Goal: Information Seeking & Learning: Learn about a topic

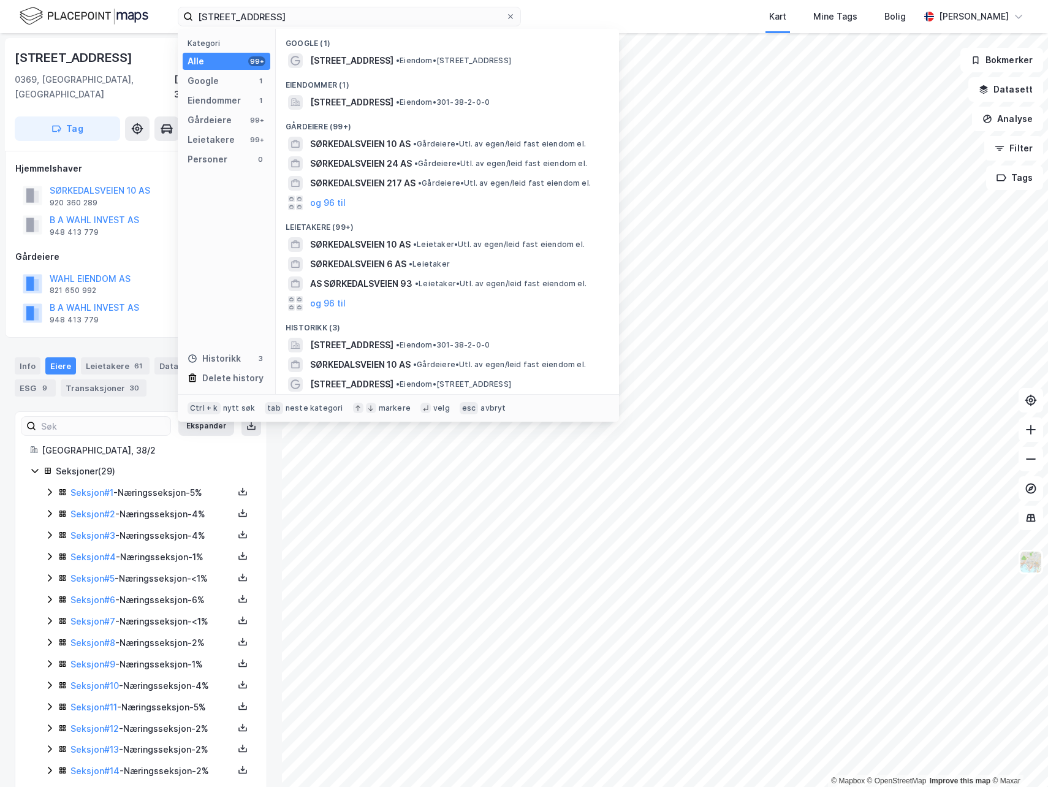
drag, startPoint x: 274, startPoint y: 13, endPoint x: 132, endPoint y: 21, distance: 141.8
click at [132, 21] on div "sørkedalsveien 10 Kategori Alle 99+ Google 1 Eiendommer 1 Gårdeiere 99+ Leietak…" at bounding box center [524, 16] width 1048 height 33
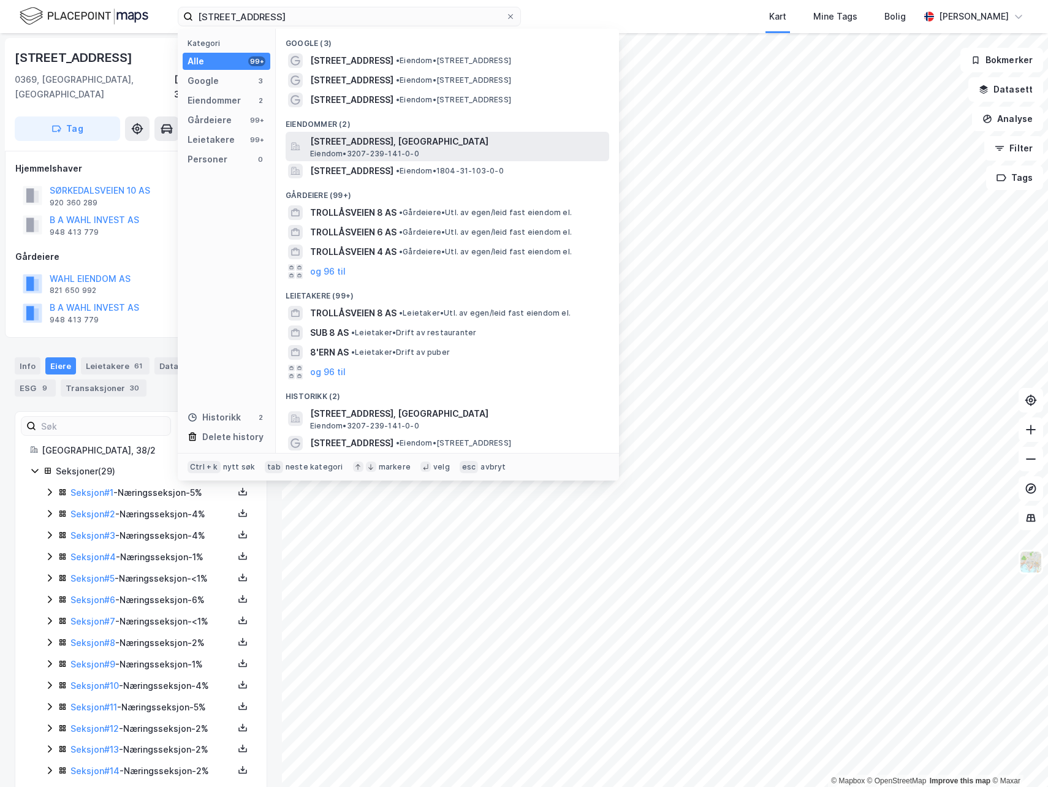
type input "[STREET_ADDRESS]"
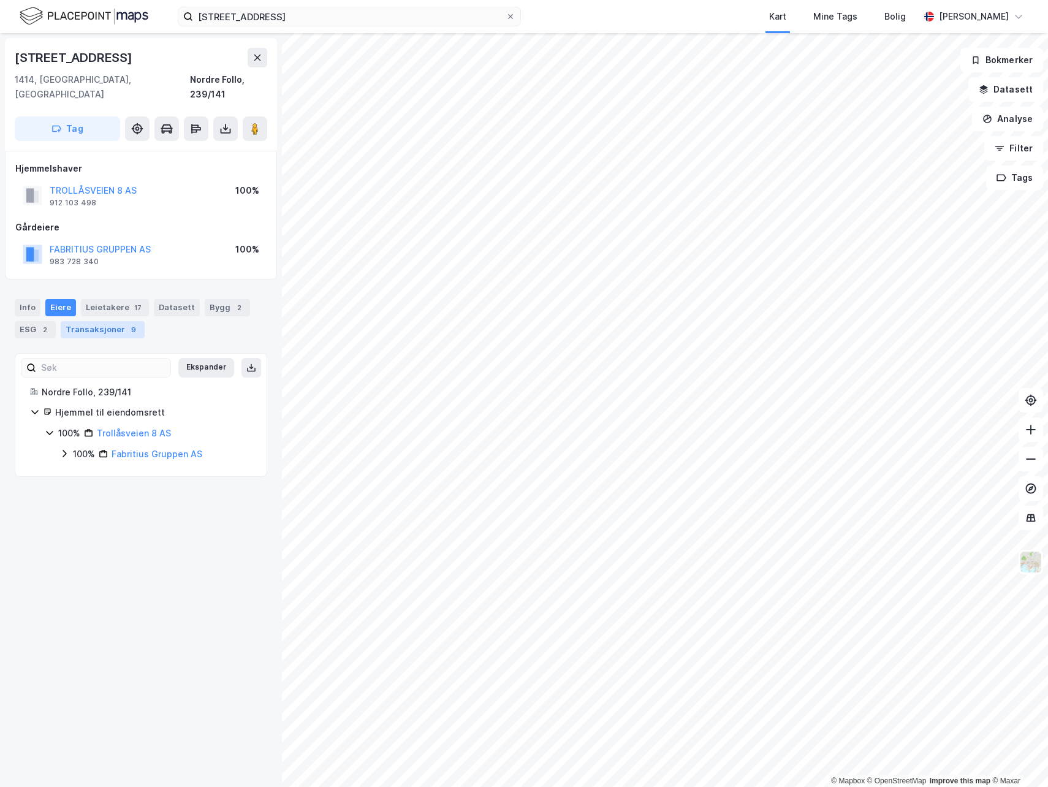
click at [101, 321] on div "Transaksjoner 9" at bounding box center [103, 329] width 84 height 17
